Goal: Book appointment/travel/reservation

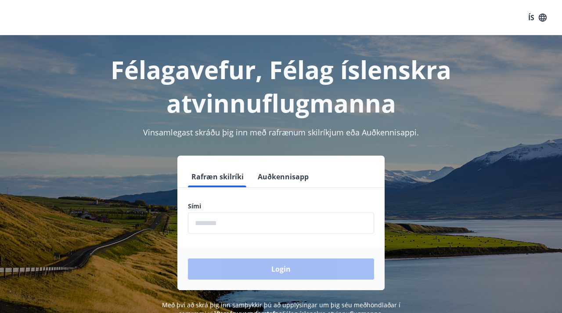
click at [228, 231] on input "phone" at bounding box center [281, 223] width 186 height 22
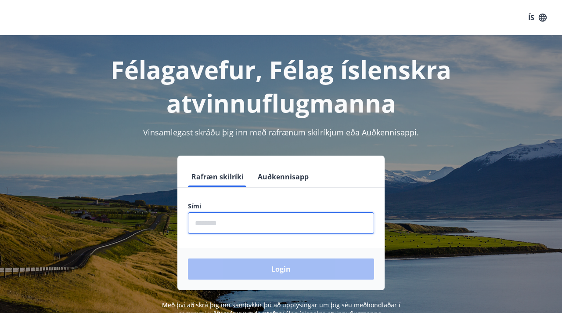
type input "********"
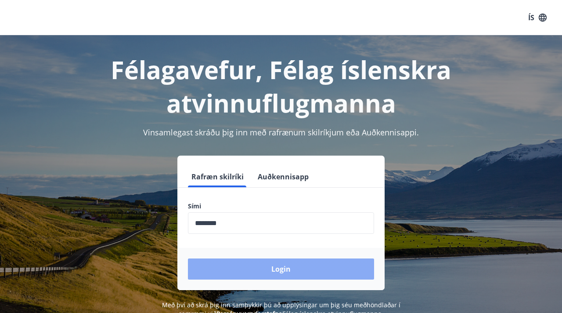
click at [258, 275] on button "Login" at bounding box center [281, 268] width 186 height 21
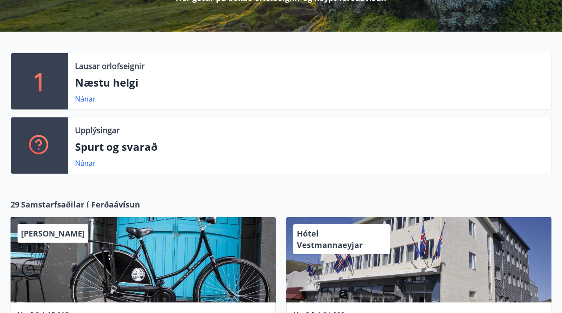
scroll to position [234, 0]
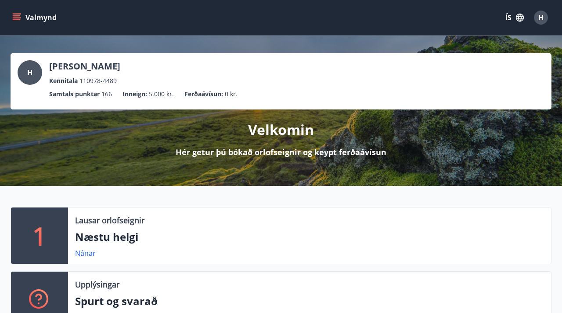
click at [18, 18] on icon "menu" at bounding box center [16, 17] width 9 height 9
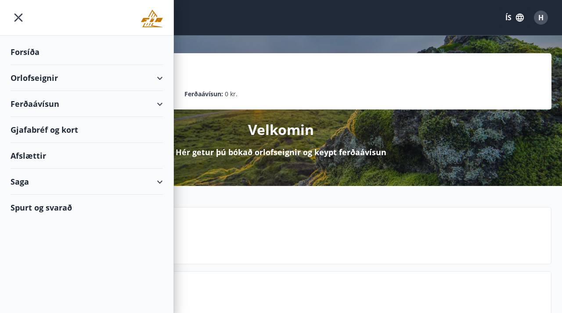
click at [156, 80] on div "Orlofseignir" at bounding box center [87, 78] width 152 height 26
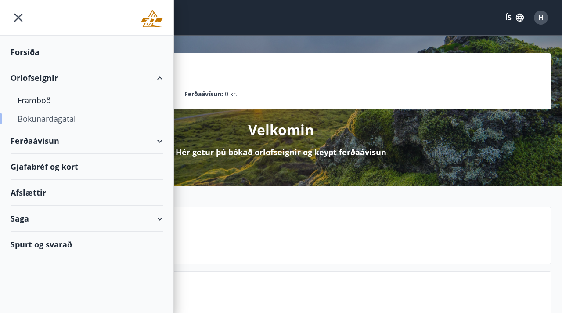
click at [54, 116] on div "Bókunardagatal" at bounding box center [87, 118] width 138 height 18
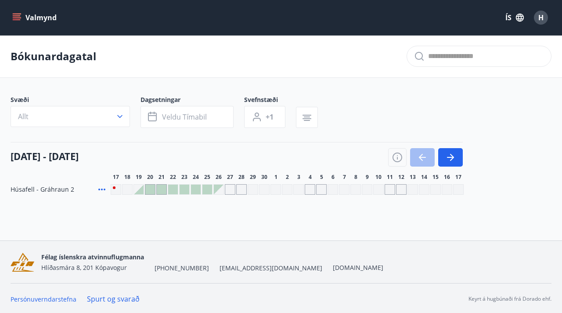
scroll to position [1, 0]
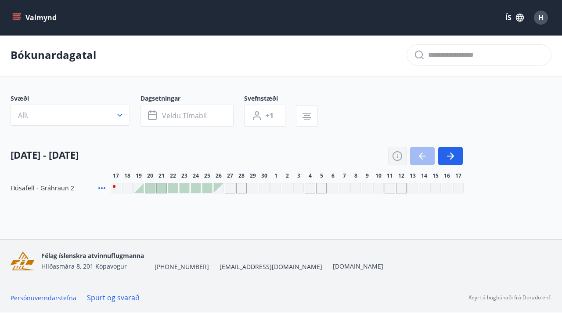
click at [398, 158] on icon "button" at bounding box center [397, 156] width 11 height 11
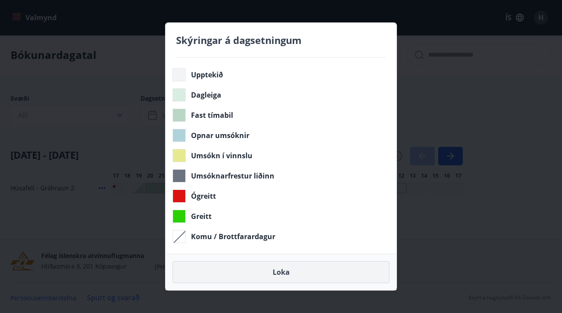
click at [241, 271] on button "Loka" at bounding box center [281, 272] width 217 height 22
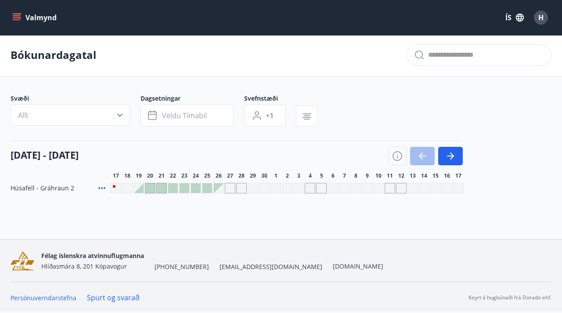
click at [51, 126] on div at bounding box center [170, 128] width 318 height 4
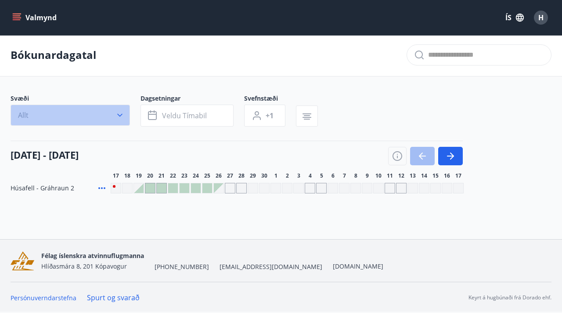
click at [66, 111] on button "Allt" at bounding box center [70, 115] width 119 height 21
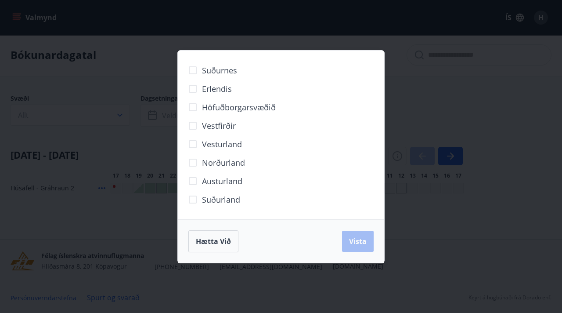
click at [104, 91] on div "Suðurnes Erlendis Höfuðborgarsvæðið Vestfirðir Vesturland Norðurland Austurland…" at bounding box center [281, 156] width 562 height 313
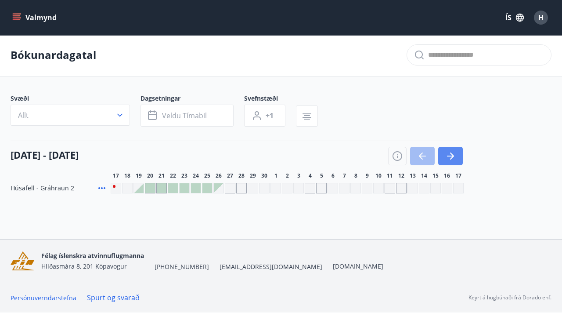
click at [449, 157] on icon "button" at bounding box center [450, 156] width 11 height 11
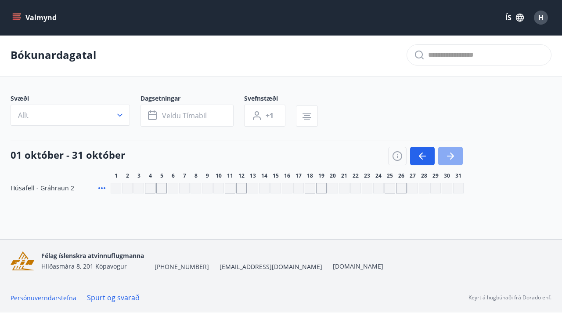
click at [449, 157] on icon "button" at bounding box center [450, 156] width 11 height 11
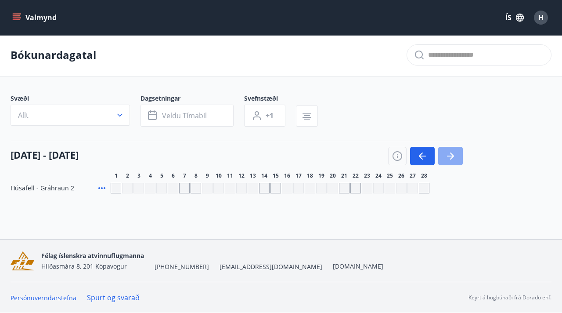
click at [449, 157] on icon "button" at bounding box center [450, 156] width 11 height 11
click at [424, 156] on icon "button" at bounding box center [422, 155] width 7 height 1
click at [102, 188] on icon at bounding box center [101, 188] width 7 height 2
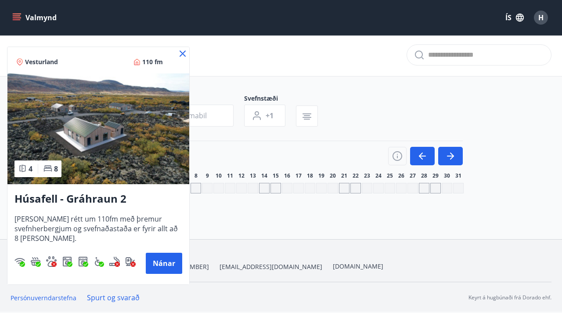
click at [181, 51] on icon at bounding box center [182, 53] width 11 height 11
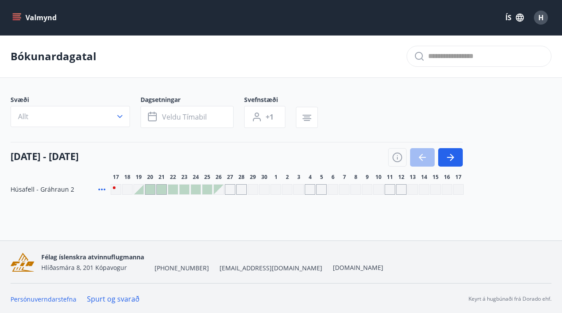
click at [20, 20] on icon "menu" at bounding box center [17, 19] width 8 height 1
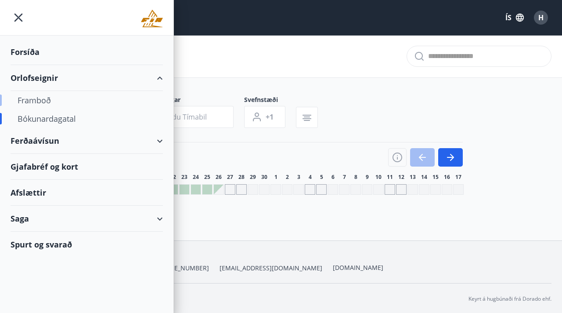
click at [47, 101] on div "Framboð" at bounding box center [87, 100] width 138 height 18
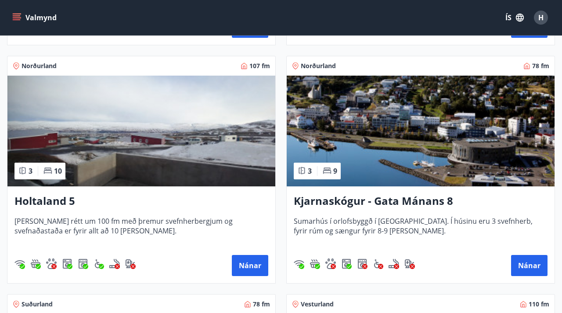
scroll to position [377, 0]
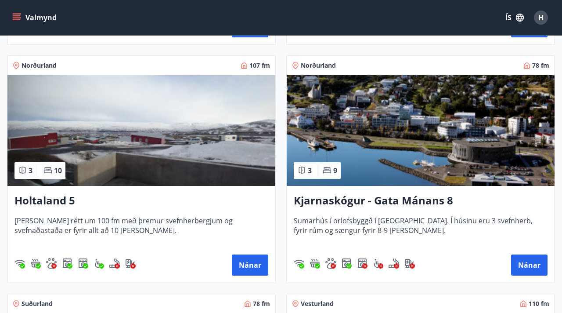
click at [166, 131] on img at bounding box center [141, 130] width 268 height 111
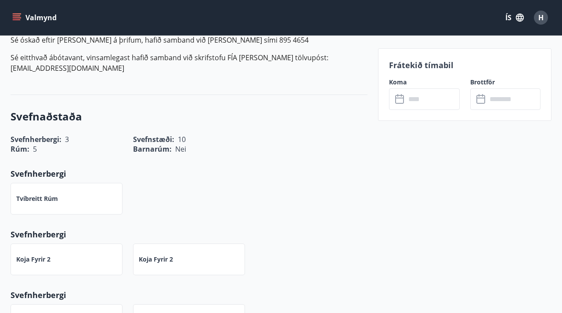
scroll to position [611, 0]
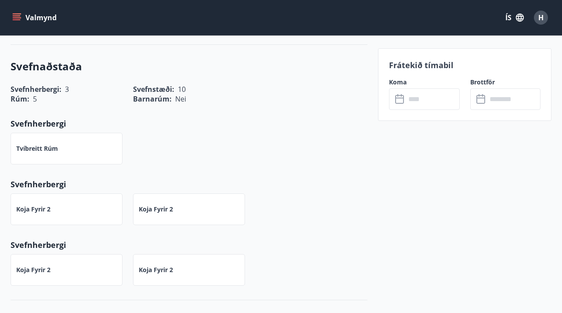
click at [424, 98] on input "text" at bounding box center [433, 99] width 54 height 22
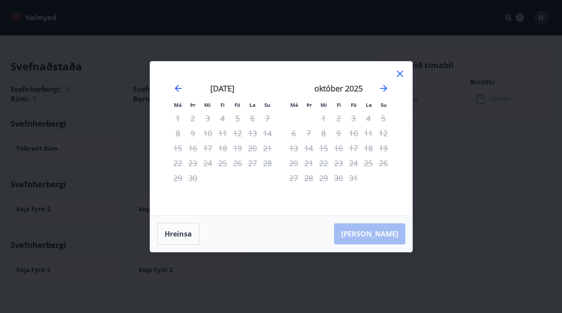
click at [401, 74] on icon at bounding box center [400, 74] width 6 height 6
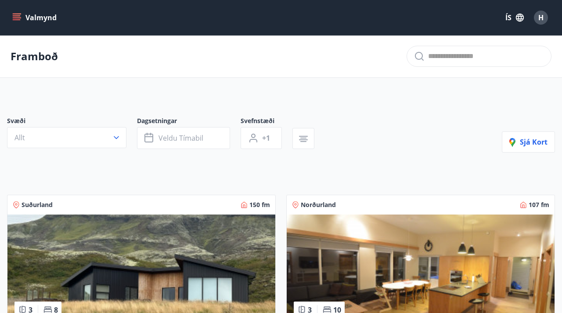
scroll to position [1, 0]
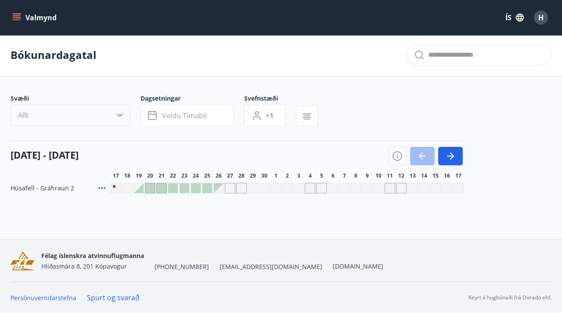
click at [118, 112] on icon "button" at bounding box center [120, 115] width 9 height 9
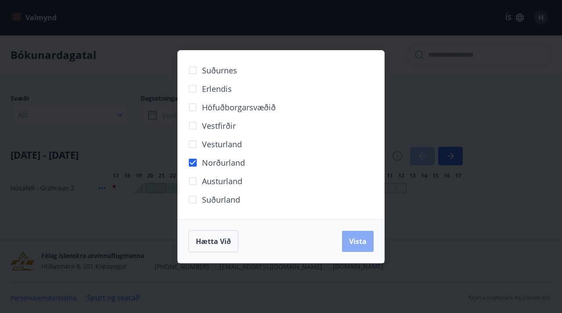
click at [355, 239] on span "Vista" at bounding box center [358, 241] width 18 height 10
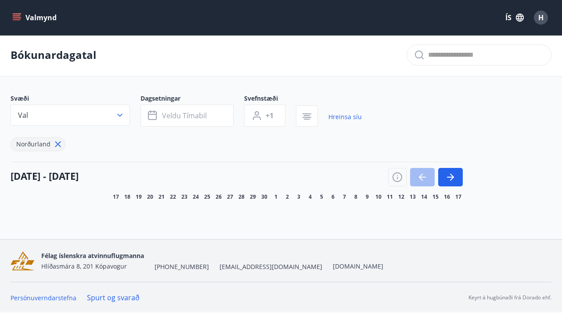
click at [57, 145] on icon at bounding box center [58, 144] width 10 height 10
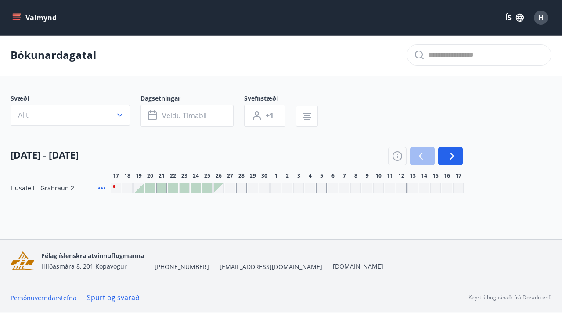
click at [19, 18] on icon "menu" at bounding box center [18, 17] width 10 height 1
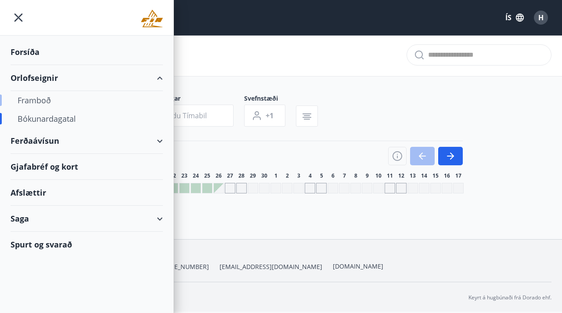
click at [40, 101] on div "Framboð" at bounding box center [87, 100] width 138 height 18
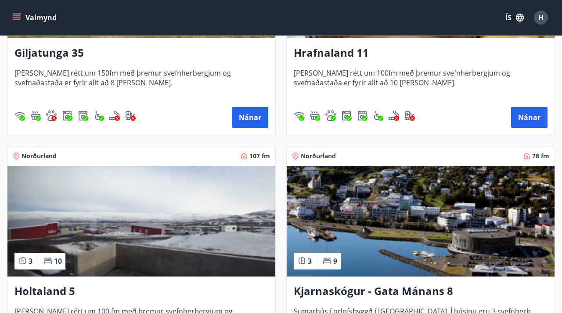
click at [173, 223] on img at bounding box center [141, 221] width 268 height 111
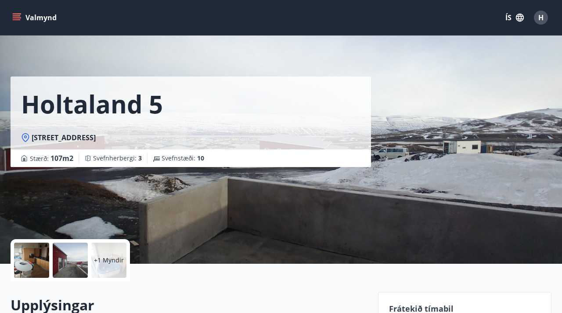
scroll to position [88, 0]
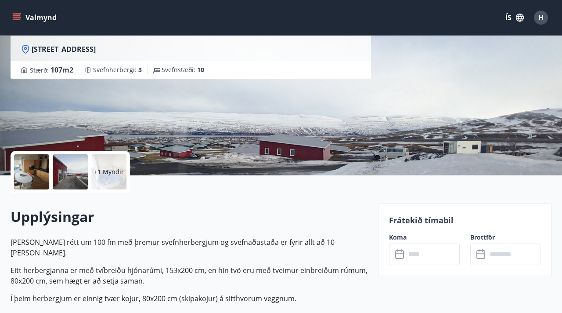
click at [397, 252] on icon at bounding box center [400, 254] width 11 height 11
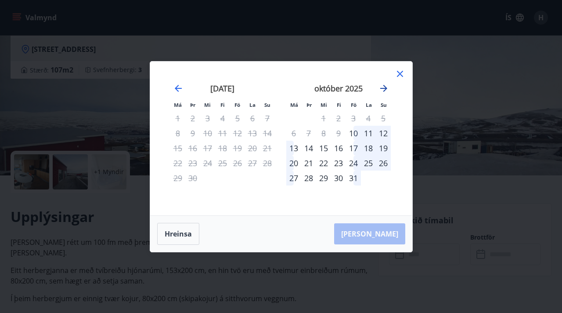
click at [387, 88] on icon "Move forward to switch to the next month." at bounding box center [383, 88] width 7 height 7
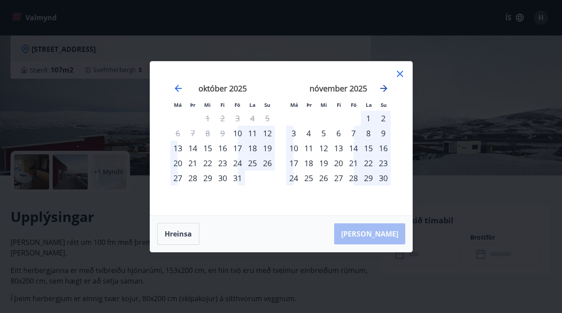
click at [387, 88] on icon "Move forward to switch to the next month." at bounding box center [383, 88] width 7 height 7
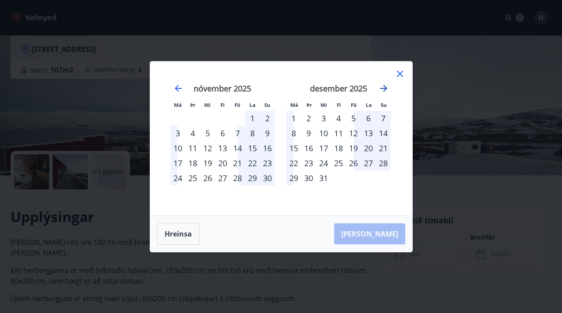
click at [387, 88] on icon "Move forward to switch to the next month." at bounding box center [383, 88] width 7 height 7
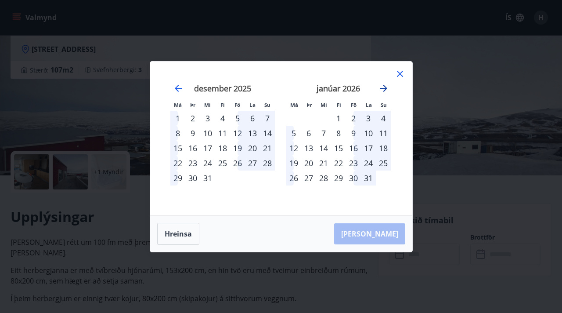
click at [387, 88] on icon "Move forward to switch to the next month." at bounding box center [383, 88] width 7 height 7
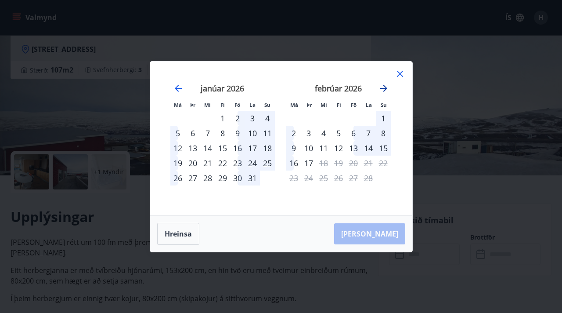
click at [387, 88] on icon "Move forward to switch to the next month." at bounding box center [383, 88] width 7 height 7
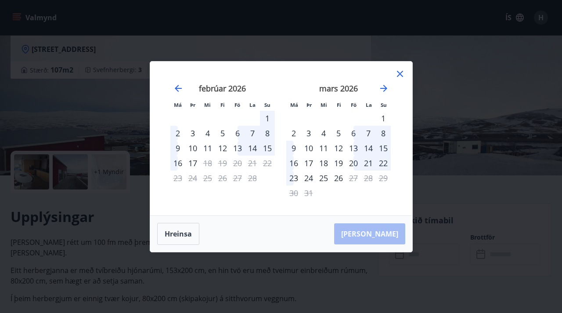
click at [309, 132] on div "3" at bounding box center [308, 133] width 15 height 15
click at [309, 134] on div "3" at bounding box center [308, 133] width 15 height 15
click at [354, 133] on div "6" at bounding box center [353, 133] width 15 height 15
click at [323, 133] on div "4" at bounding box center [323, 133] width 15 height 15
click at [339, 134] on div "5" at bounding box center [338, 133] width 15 height 15
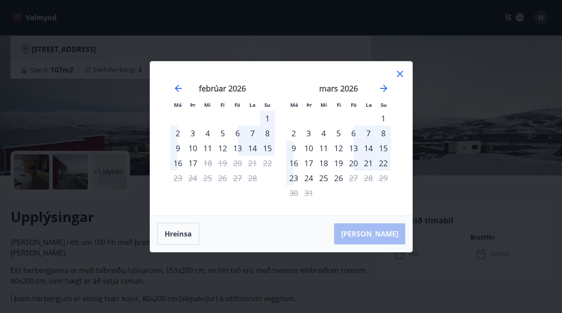
click at [354, 133] on div "6" at bounding box center [353, 133] width 15 height 15
click at [401, 70] on icon at bounding box center [400, 74] width 11 height 11
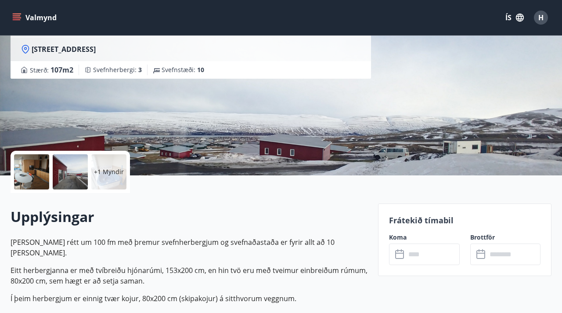
drag, startPoint x: 167, startPoint y: 175, endPoint x: 235, endPoint y: 230, distance: 87.2
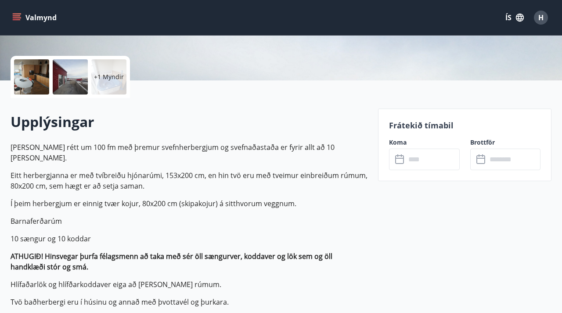
scroll to position [185, 0]
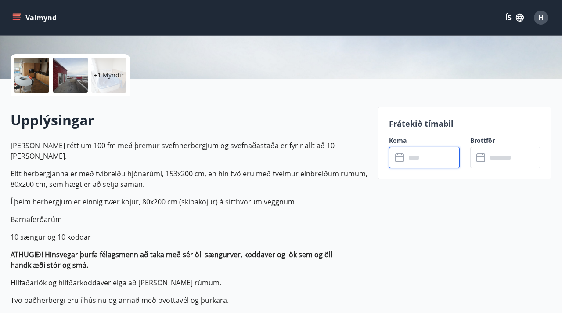
click at [413, 163] on input "text" at bounding box center [433, 158] width 54 height 22
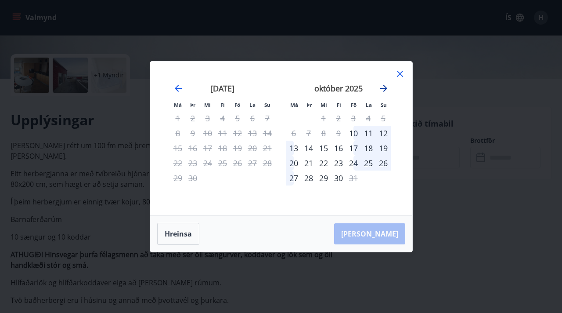
click at [386, 89] on icon "Move forward to switch to the next month." at bounding box center [384, 88] width 11 height 11
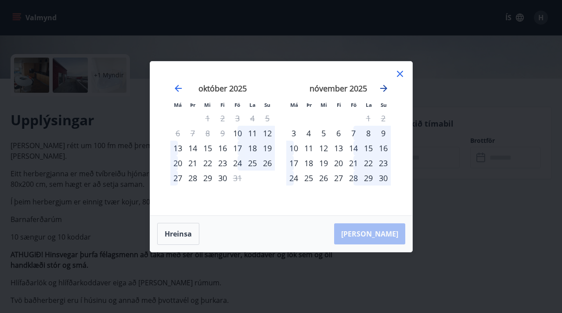
click at [386, 89] on icon "Move forward to switch to the next month." at bounding box center [384, 88] width 11 height 11
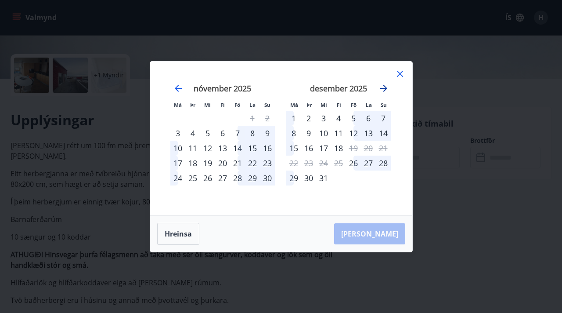
click at [386, 89] on icon "Move forward to switch to the next month." at bounding box center [384, 88] width 11 height 11
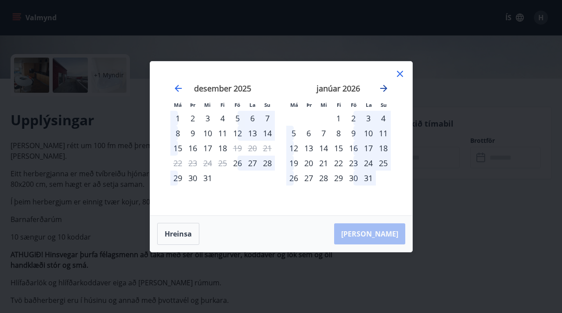
click at [386, 89] on icon "Move forward to switch to the next month." at bounding box center [384, 88] width 11 height 11
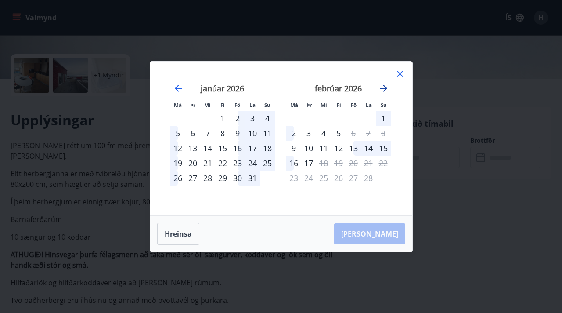
click at [386, 89] on icon "Move forward to switch to the next month." at bounding box center [384, 88] width 11 height 11
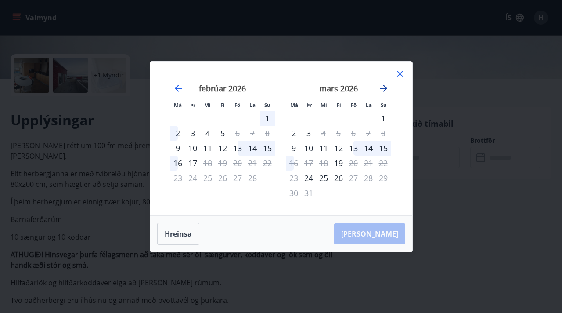
click at [384, 89] on icon "Move forward to switch to the next month." at bounding box center [384, 88] width 11 height 11
click at [177, 90] on icon "Move backward to switch to the previous month." at bounding box center [178, 88] width 7 height 7
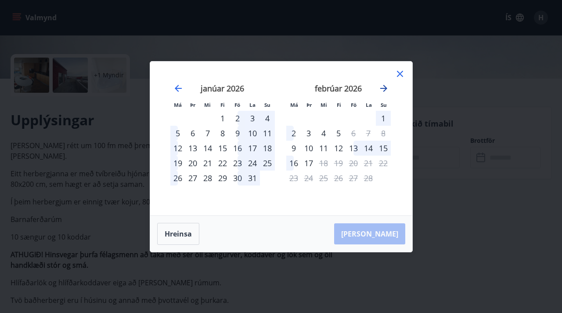
click at [383, 91] on icon "Move forward to switch to the next month." at bounding box center [383, 88] width 7 height 7
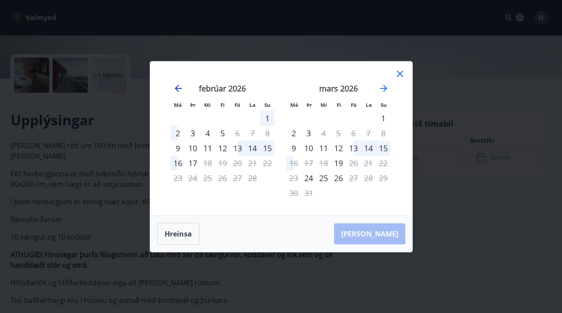
click at [179, 90] on icon "Move backward to switch to the previous month." at bounding box center [178, 88] width 11 height 11
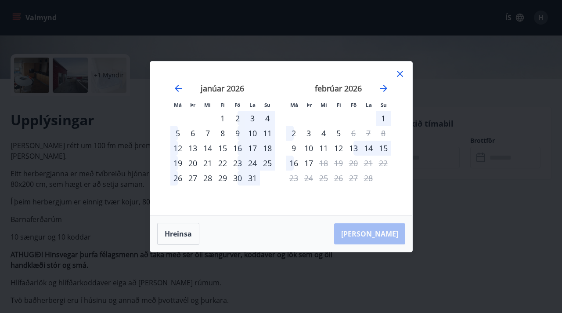
click at [405, 72] on div "Má Þr Mi Fi Fö La Su Má Þr Mi Fi Fö La Su desember 2025 1 2 3 4 5 6 7 8 9 10 11…" at bounding box center [281, 138] width 262 height 154
click at [397, 73] on icon at bounding box center [400, 74] width 11 height 11
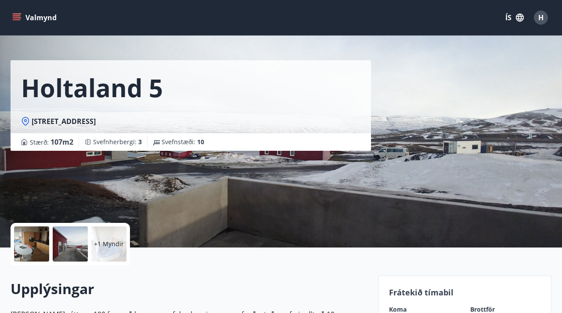
scroll to position [0, 0]
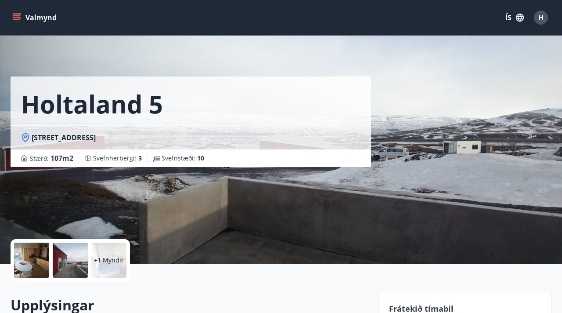
click at [9, 20] on div "Valmynd ÍS H" at bounding box center [281, 17] width 562 height 35
click at [13, 20] on icon "menu" at bounding box center [16, 17] width 9 height 9
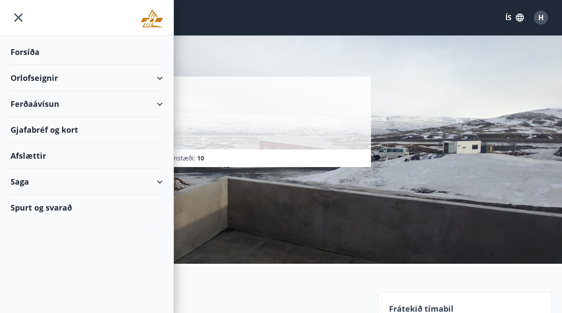
click at [46, 75] on div "Orlofseignir" at bounding box center [87, 78] width 152 height 26
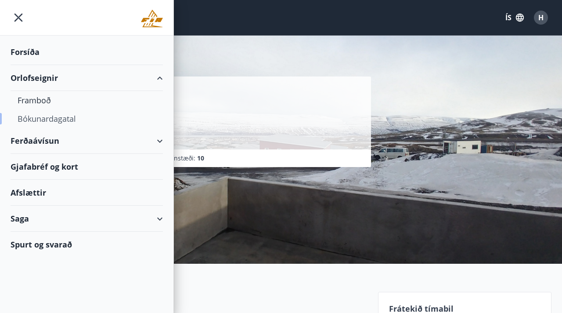
click at [47, 116] on div "Bókunardagatal" at bounding box center [87, 118] width 138 height 18
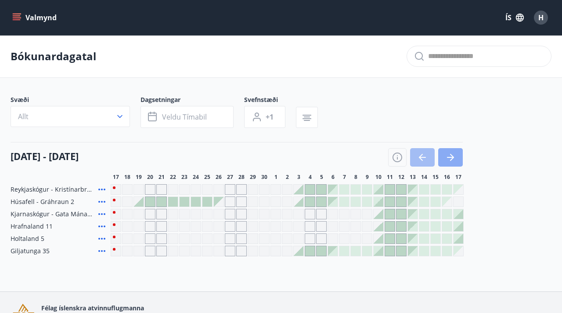
click at [452, 160] on icon "button" at bounding box center [450, 157] width 11 height 11
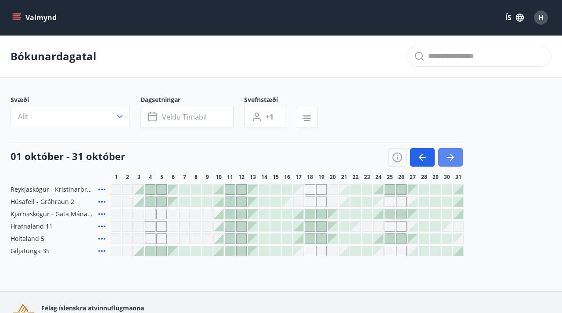
click at [452, 160] on icon "button" at bounding box center [450, 157] width 11 height 11
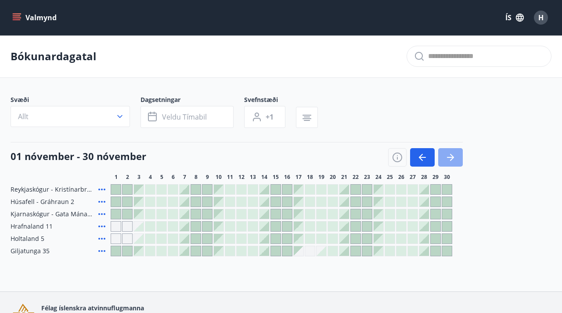
click at [452, 160] on icon "button" at bounding box center [450, 157] width 11 height 11
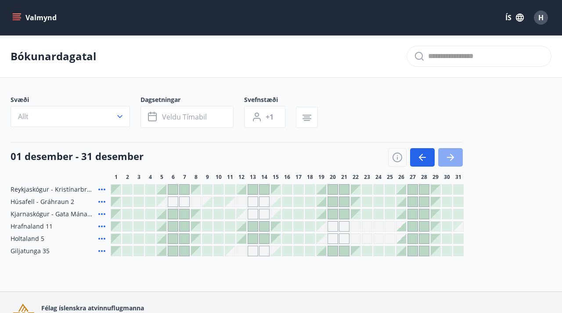
click at [452, 160] on icon "button" at bounding box center [450, 157] width 11 height 11
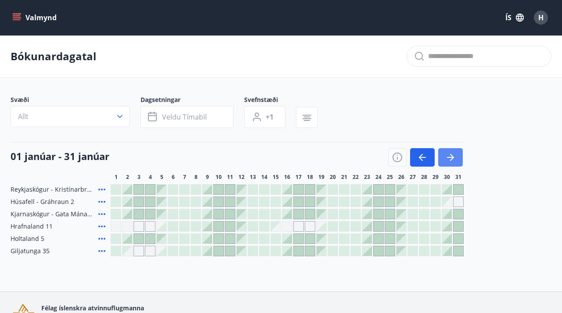
click at [452, 160] on icon "button" at bounding box center [450, 157] width 11 height 11
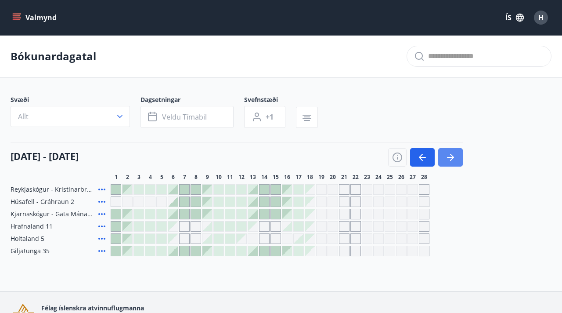
click at [452, 160] on icon "button" at bounding box center [450, 157] width 11 height 11
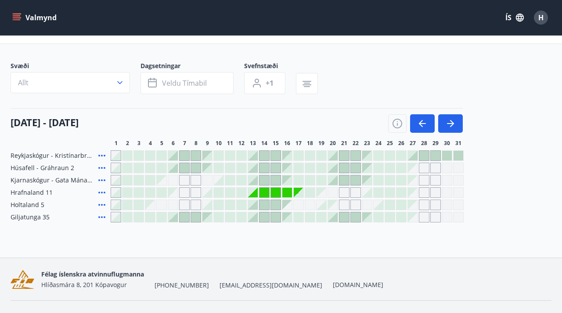
scroll to position [52, 0]
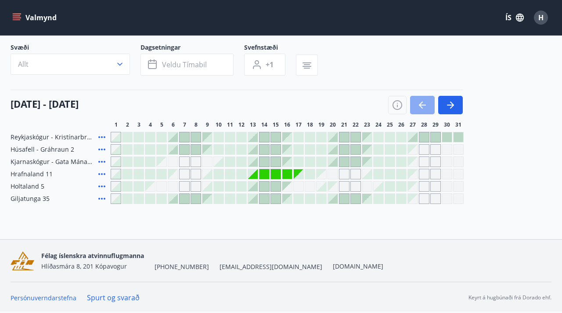
click at [423, 108] on icon "button" at bounding box center [422, 105] width 11 height 11
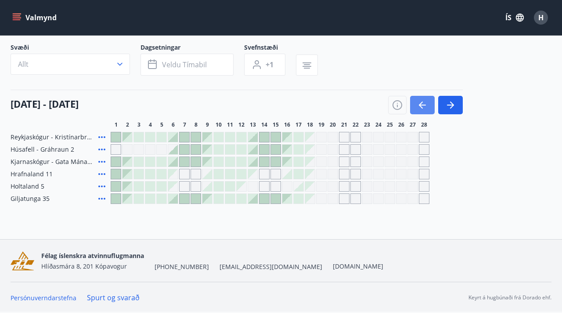
click at [424, 106] on icon "button" at bounding box center [422, 105] width 11 height 11
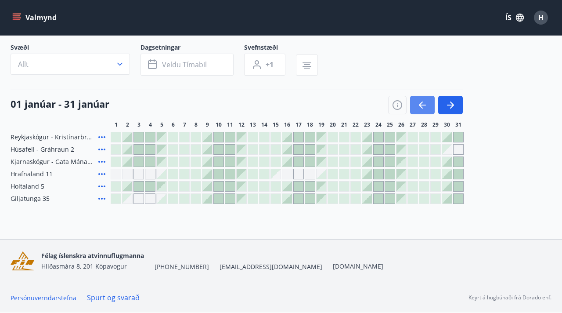
click at [424, 106] on icon "button" at bounding box center [422, 105] width 11 height 11
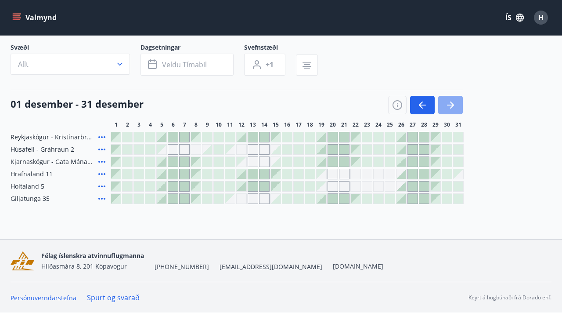
click at [454, 104] on icon "button" at bounding box center [450, 105] width 11 height 11
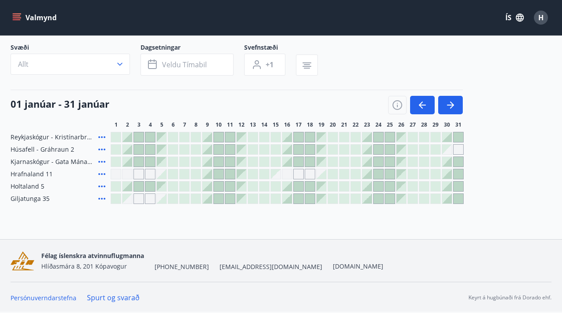
click at [160, 173] on div at bounding box center [162, 174] width 10 height 10
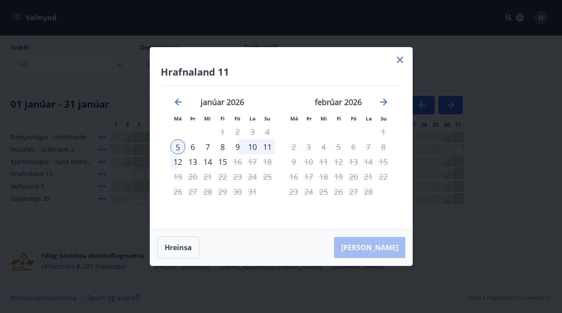
click at [401, 58] on icon at bounding box center [400, 60] width 6 height 6
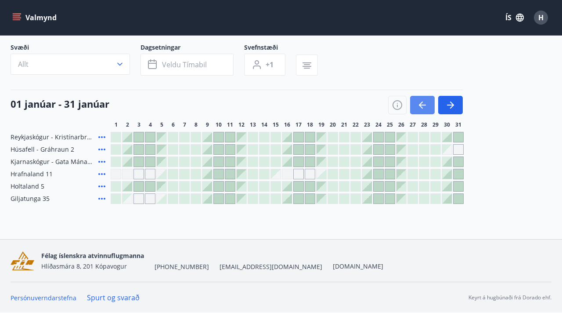
click at [423, 107] on icon "button" at bounding box center [422, 105] width 11 height 11
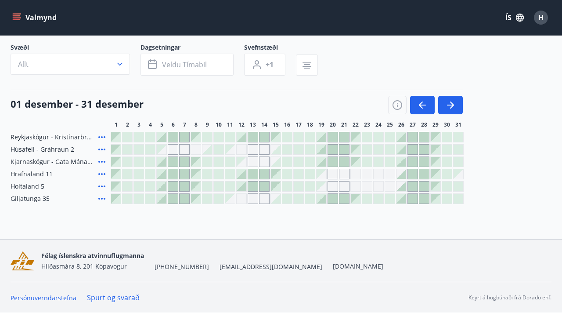
click at [459, 174] on div "Gráir dagar eru ekki bókanlegir" at bounding box center [459, 174] width 10 height 10
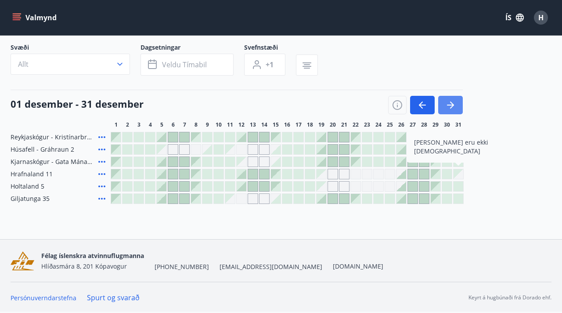
click at [460, 105] on button "button" at bounding box center [450, 105] width 25 height 18
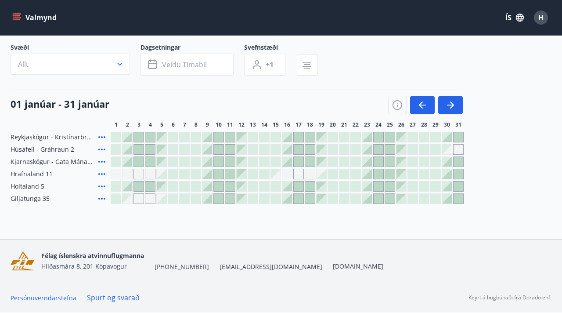
click at [116, 174] on div "Gráir dagar eru ekki bókanlegir" at bounding box center [116, 174] width 11 height 11
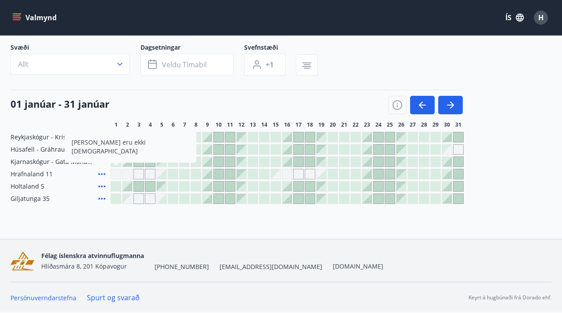
click at [86, 222] on div "Bókunardagatal Svæði Allt Dagsetningar Veldu tímabil Svefnstæði +1 01 janúar - …" at bounding box center [281, 111] width 562 height 256
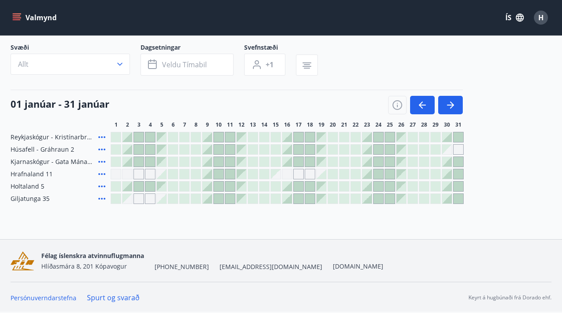
click at [138, 175] on div "Gráir dagar eru ekki bókanlegir" at bounding box center [139, 174] width 11 height 11
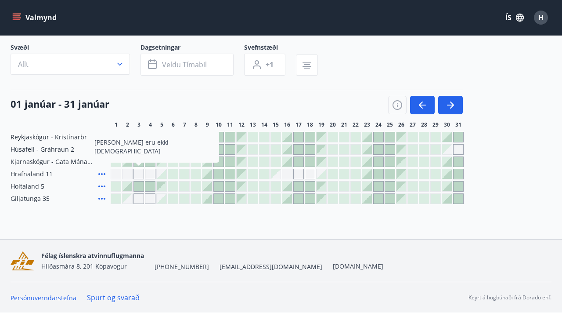
click at [149, 176] on div "Gráir dagar eru ekki bókanlegir" at bounding box center [150, 174] width 11 height 11
click at [160, 174] on div at bounding box center [162, 174] width 10 height 10
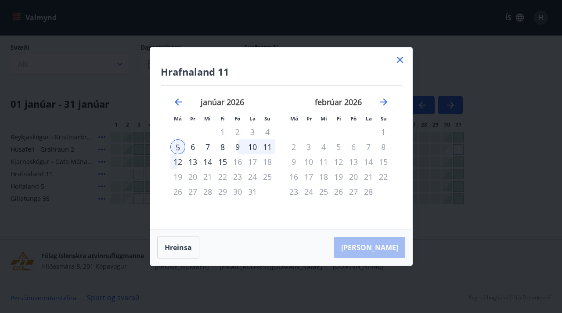
click at [399, 61] on icon at bounding box center [400, 59] width 11 height 11
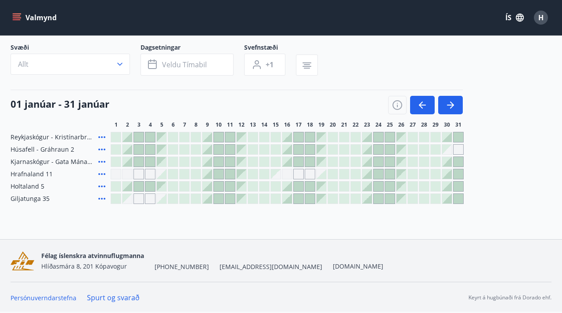
click at [159, 173] on div at bounding box center [162, 174] width 10 height 10
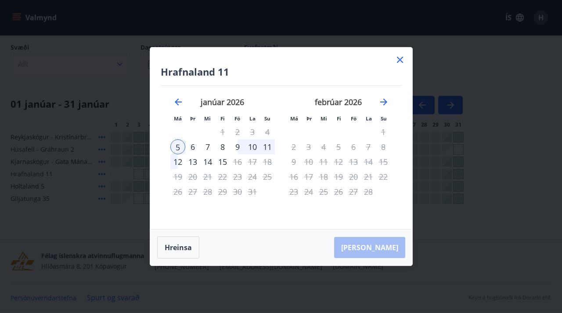
click at [401, 61] on icon at bounding box center [400, 59] width 11 height 11
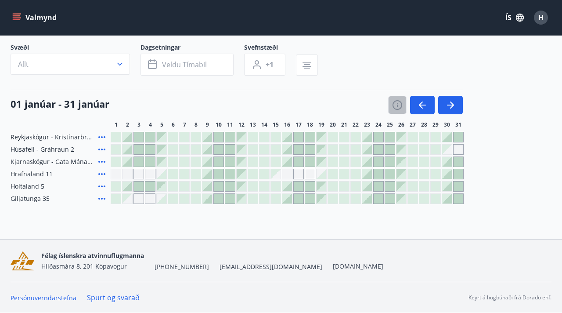
click at [397, 108] on icon "button" at bounding box center [397, 105] width 11 height 11
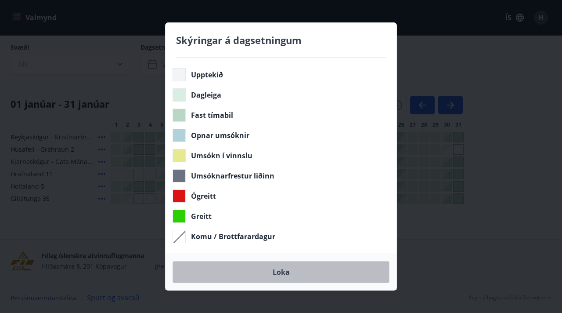
click at [314, 275] on button "Loka" at bounding box center [281, 272] width 217 height 22
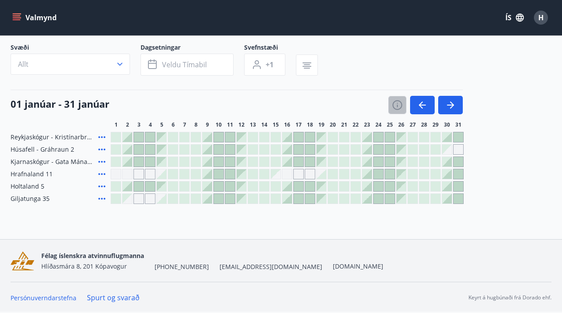
click at [399, 103] on icon "button" at bounding box center [397, 105] width 11 height 11
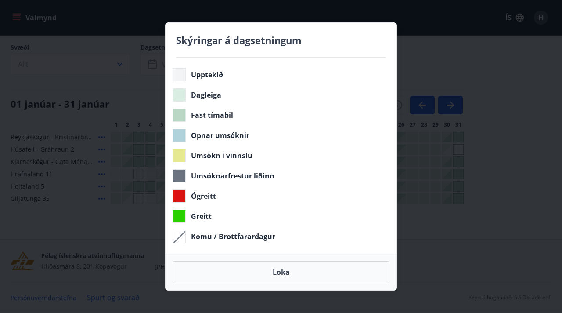
click at [432, 41] on div "Skýringar á dagsetningum Upptekið Dagleiga Fast tímabil Opnar umsóknir Umsókn í…" at bounding box center [281, 156] width 562 height 313
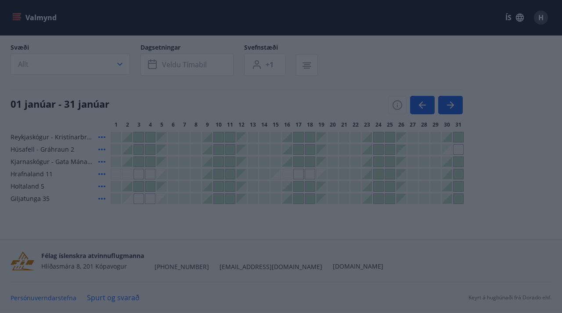
click at [425, 61] on body "Valmynd ÍS H Bókunardagatal Svæði Allt Dagsetningar Veldu tímabil Svefnstæði +1…" at bounding box center [281, 130] width 562 height 364
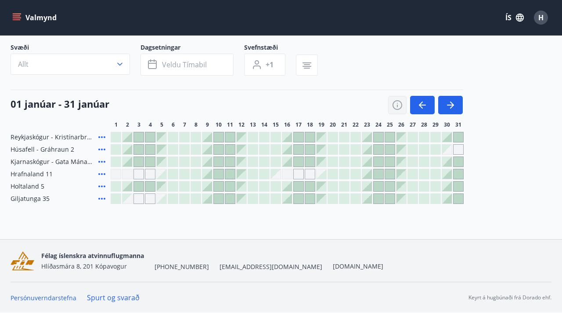
click at [395, 108] on icon "button" at bounding box center [397, 105] width 11 height 11
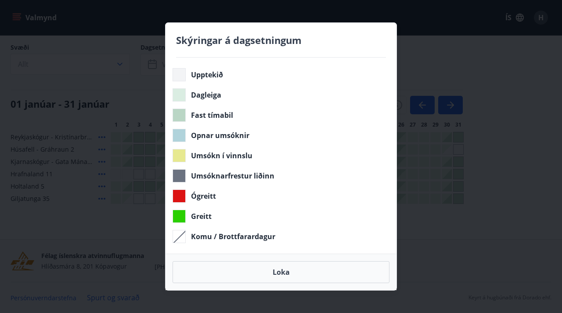
click at [424, 60] on div "Skýringar á dagsetningum Upptekið Dagleiga Fast tímabil Opnar umsóknir Umsókn í…" at bounding box center [281, 156] width 562 height 313
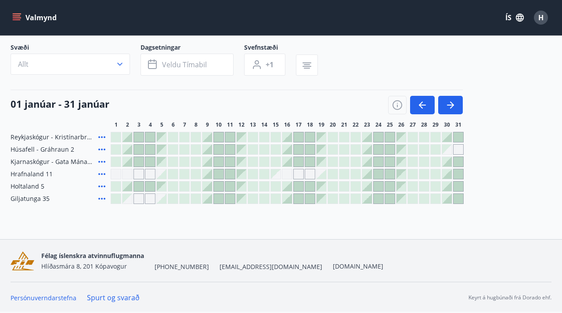
click at [404, 176] on div at bounding box center [402, 174] width 10 height 10
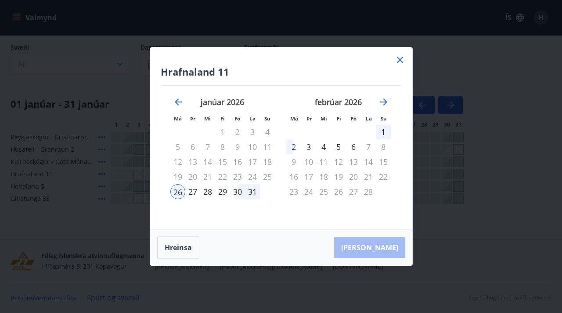
click at [400, 60] on icon at bounding box center [400, 60] width 6 height 6
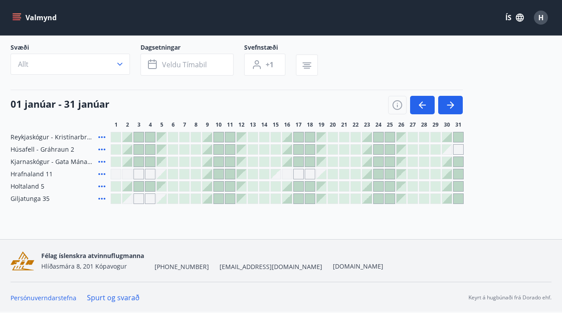
click at [323, 188] on div at bounding box center [322, 186] width 10 height 10
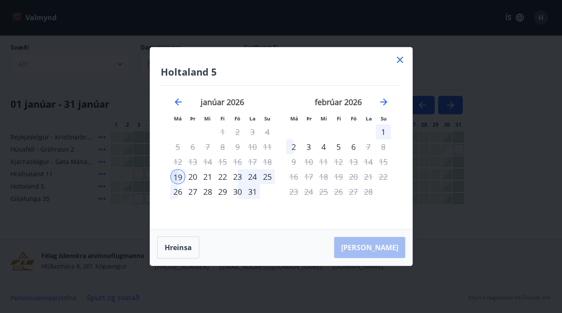
click at [401, 60] on icon at bounding box center [400, 60] width 6 height 6
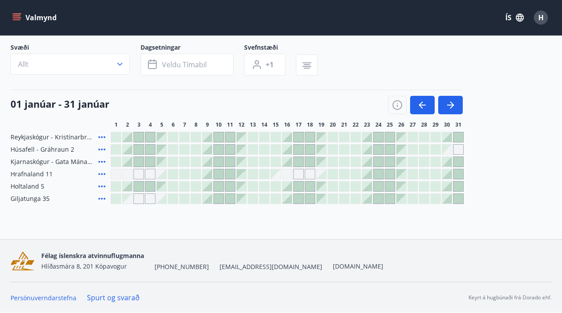
click at [244, 188] on div at bounding box center [242, 186] width 10 height 10
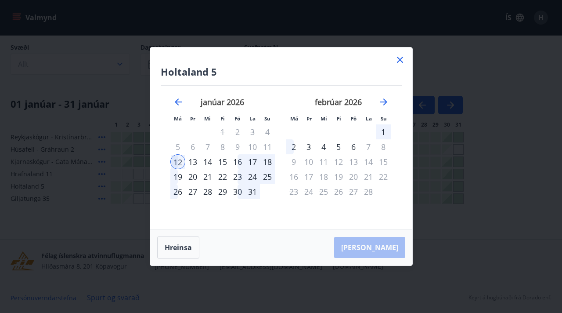
click at [401, 60] on icon at bounding box center [400, 59] width 11 height 11
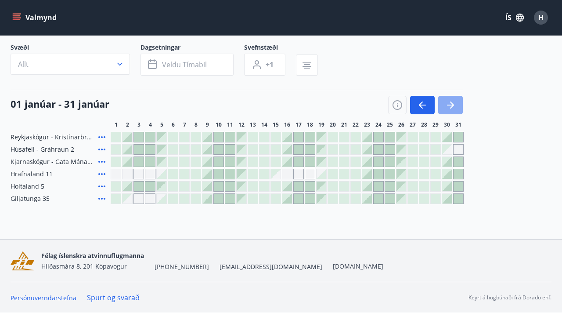
click at [453, 106] on icon "button" at bounding box center [452, 104] width 4 height 7
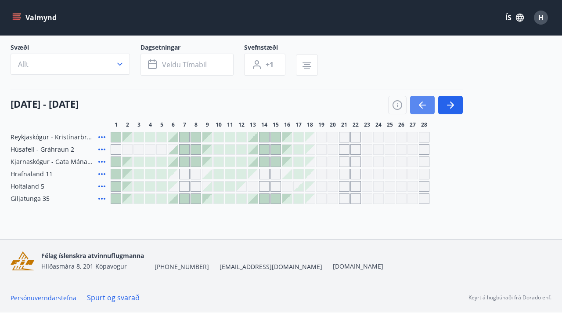
click at [422, 111] on button "button" at bounding box center [422, 105] width 25 height 18
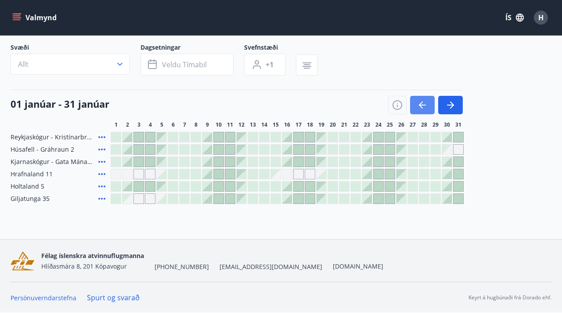
click at [431, 101] on button "button" at bounding box center [422, 105] width 25 height 18
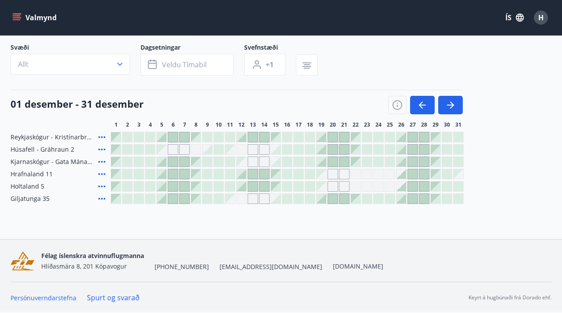
click at [435, 188] on div at bounding box center [436, 186] width 10 height 10
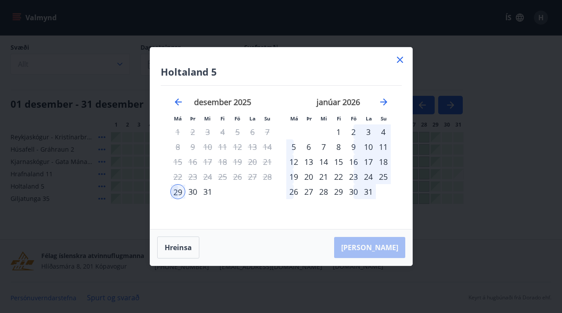
click at [289, 145] on div "5" at bounding box center [293, 146] width 15 height 15
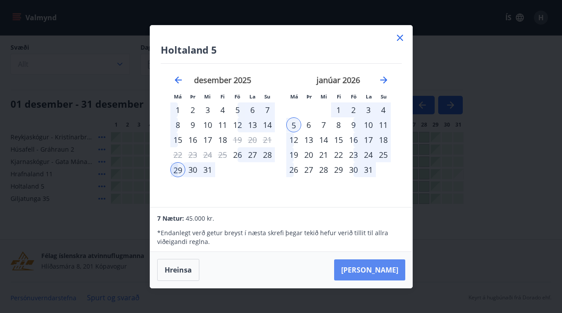
click at [376, 273] on button "Taka Frá" at bounding box center [369, 269] width 71 height 21
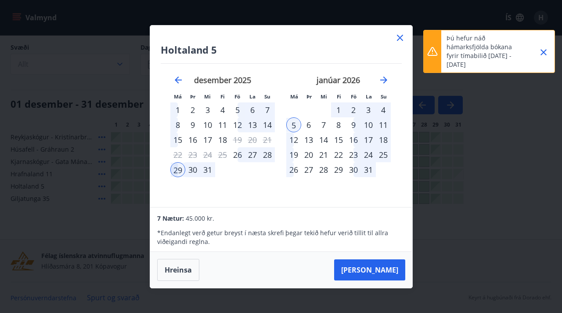
click at [543, 51] on icon "Close" at bounding box center [544, 52] width 11 height 11
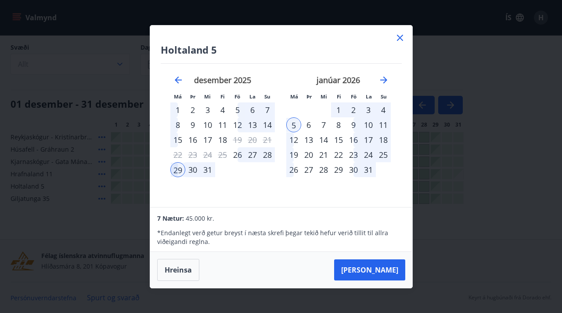
click at [398, 35] on icon at bounding box center [400, 38] width 6 height 6
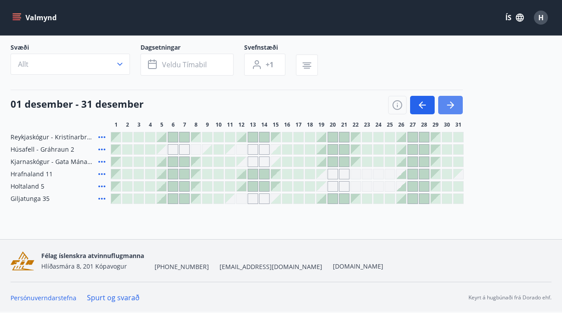
click at [451, 108] on icon "button" at bounding box center [452, 104] width 4 height 7
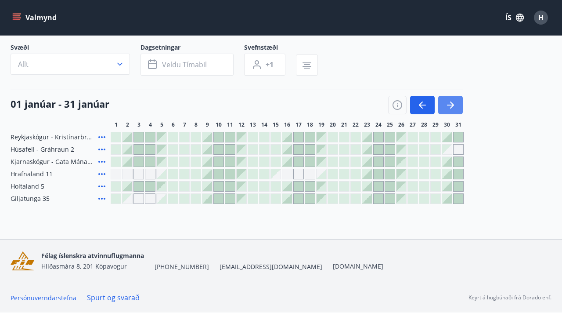
click at [451, 102] on icon "button" at bounding box center [452, 104] width 4 height 7
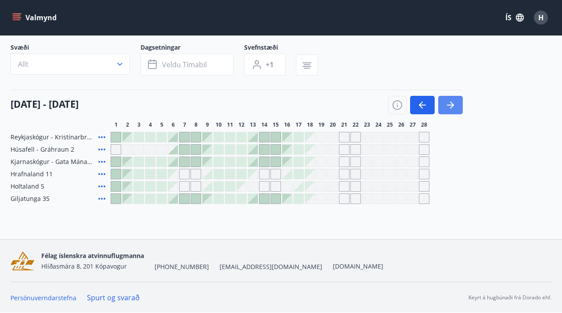
click at [451, 103] on icon "button" at bounding box center [450, 105] width 11 height 11
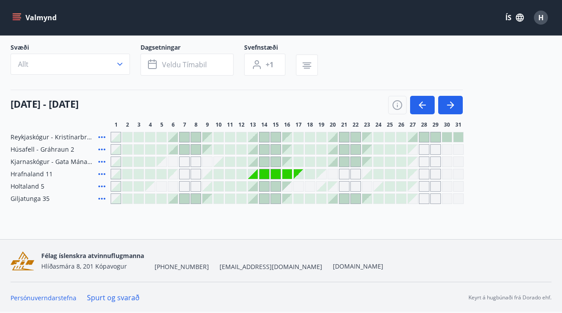
click at [253, 175] on div "Gráir dagar eru ekki bókanlegir" at bounding box center [253, 174] width 10 height 10
click at [299, 177] on div at bounding box center [299, 174] width 10 height 10
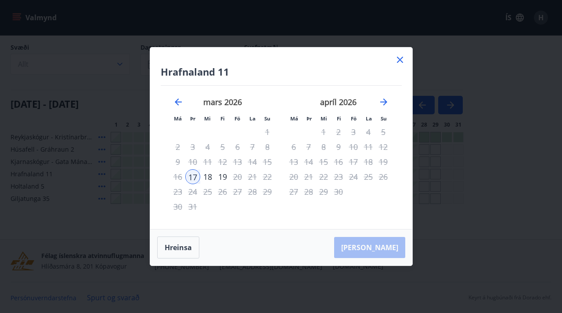
click at [207, 177] on div "18" at bounding box center [207, 176] width 15 height 15
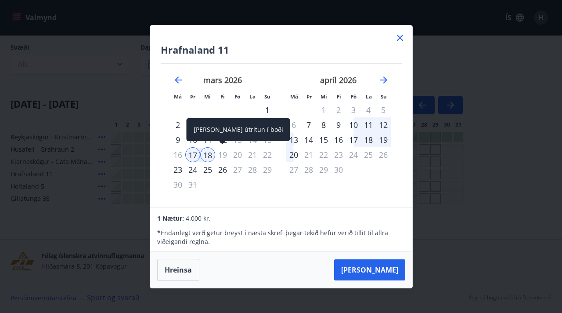
click at [226, 155] on div "19" at bounding box center [222, 154] width 15 height 15
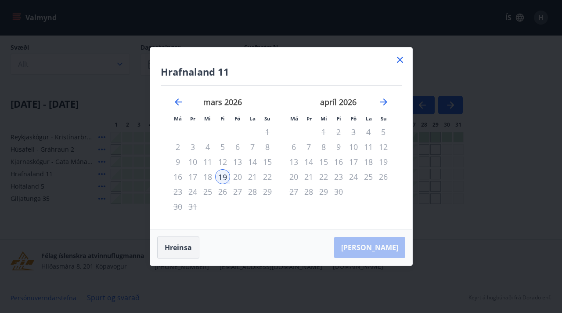
click at [182, 242] on button "Hreinsa" at bounding box center [178, 247] width 42 height 22
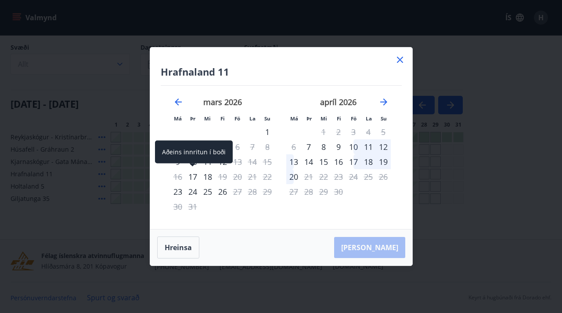
click at [192, 177] on div "17" at bounding box center [192, 176] width 15 height 15
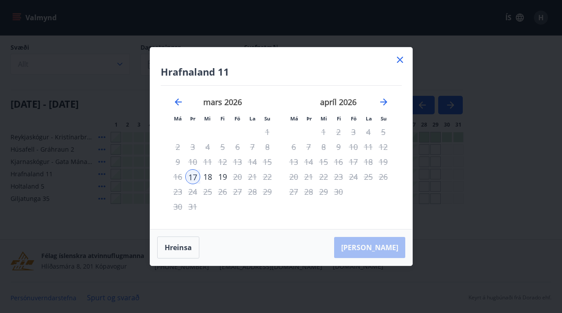
click at [205, 178] on div "18" at bounding box center [207, 176] width 15 height 15
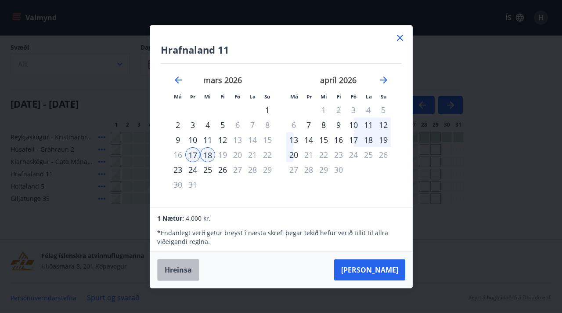
click at [187, 267] on button "Hreinsa" at bounding box center [178, 270] width 42 height 22
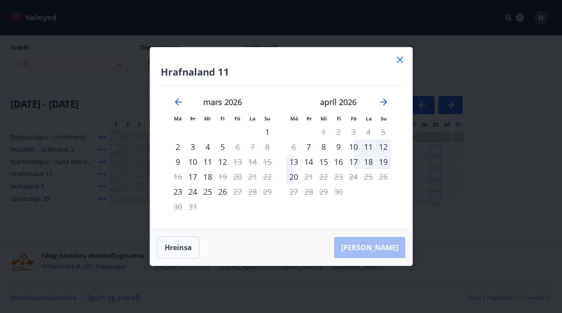
click at [402, 58] on icon at bounding box center [400, 59] width 11 height 11
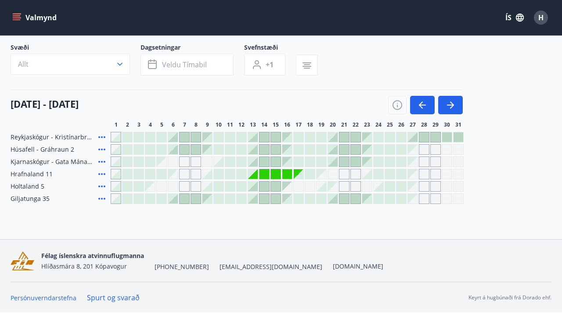
scroll to position [0, 0]
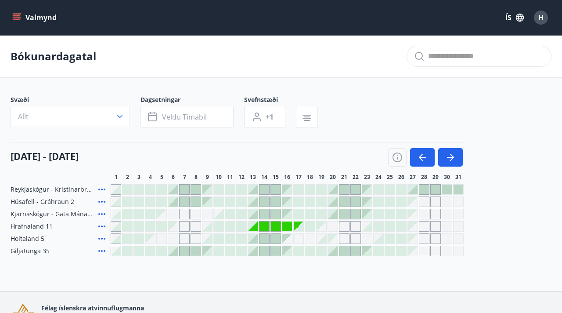
click at [14, 17] on icon "menu" at bounding box center [18, 17] width 10 height 1
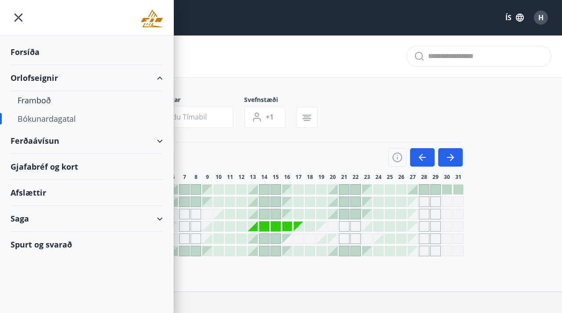
click at [227, 47] on div "Bókunardagatal" at bounding box center [281, 56] width 562 height 43
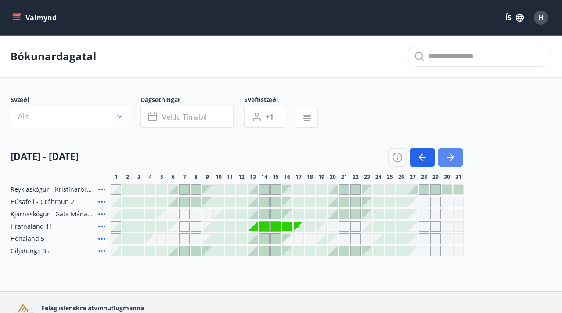
click at [446, 160] on icon "button" at bounding box center [450, 157] width 11 height 11
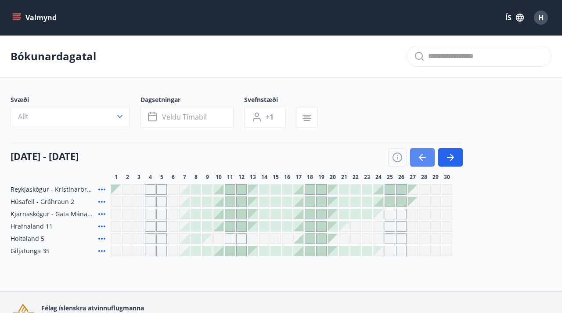
click at [426, 163] on button "button" at bounding box center [422, 157] width 25 height 18
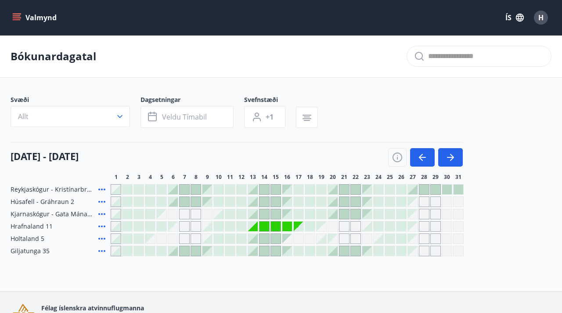
scroll to position [52, 0]
